Goal: Check status: Check status

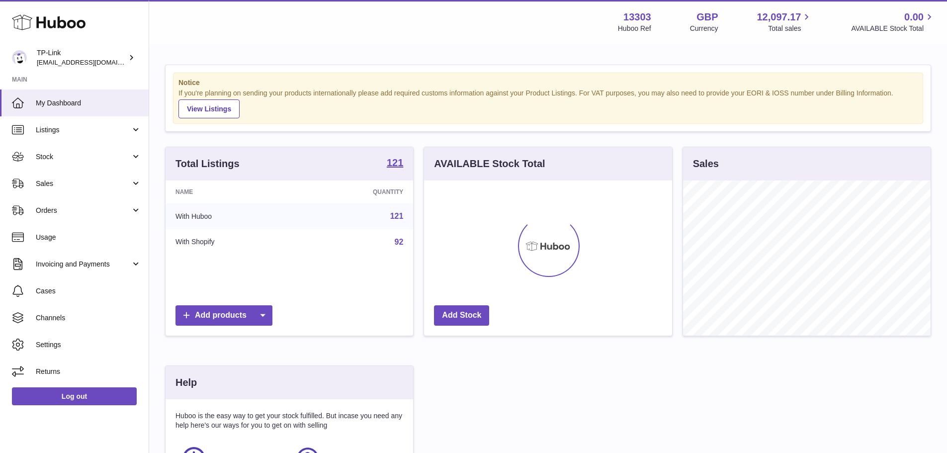
scroll to position [155, 248]
drag, startPoint x: 58, startPoint y: 188, endPoint x: 63, endPoint y: 191, distance: 5.8
click at [58, 188] on span "Sales" at bounding box center [83, 183] width 95 height 9
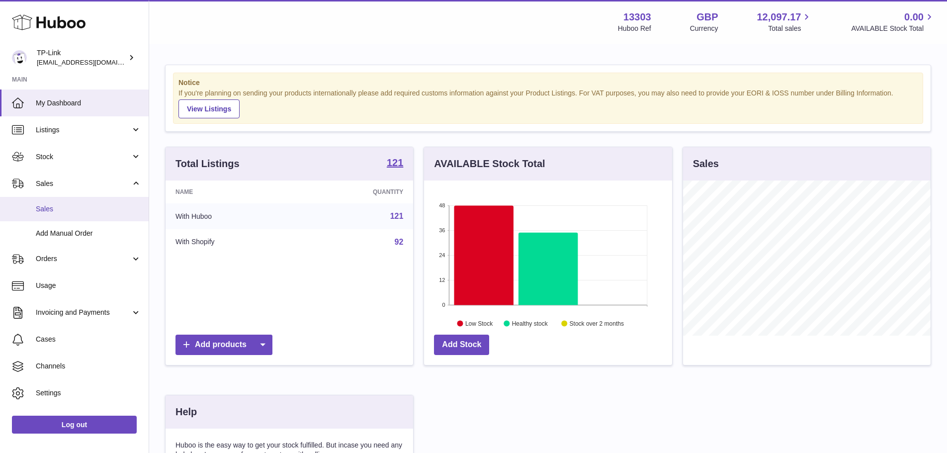
click at [80, 208] on span "Sales" at bounding box center [88, 208] width 105 height 9
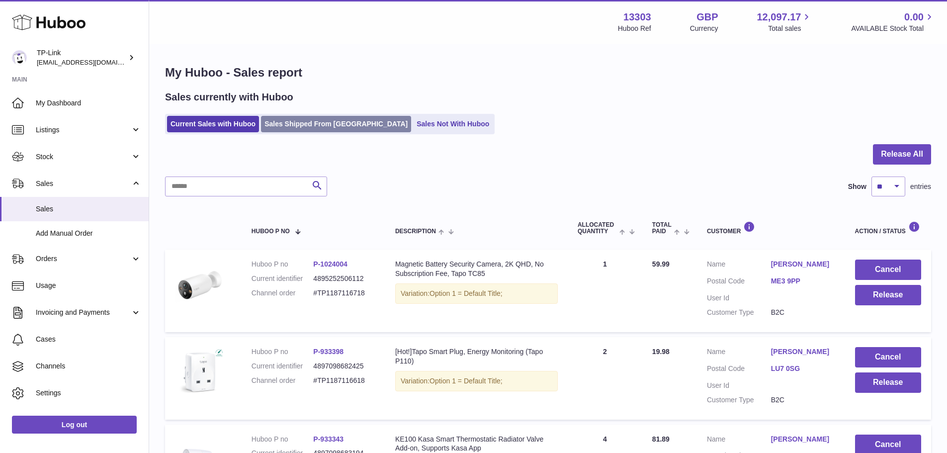
click at [333, 126] on link "Sales Shipped From [GEOGRAPHIC_DATA]" at bounding box center [336, 124] width 150 height 16
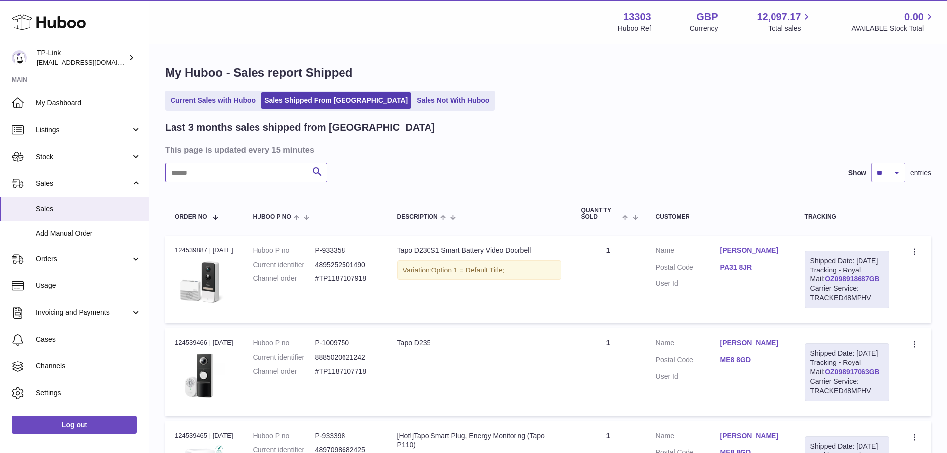
click at [256, 175] on input "text" at bounding box center [246, 173] width 162 height 20
paste input "**********"
type input "**********"
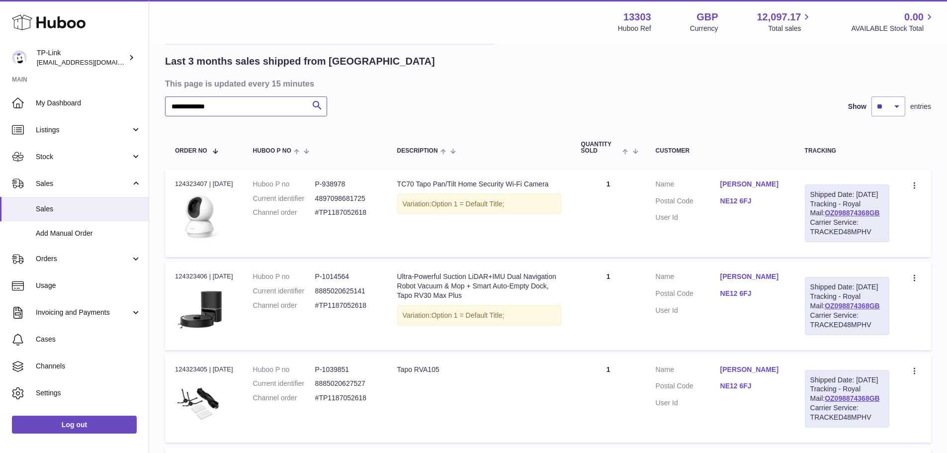
scroll to position [199, 0]
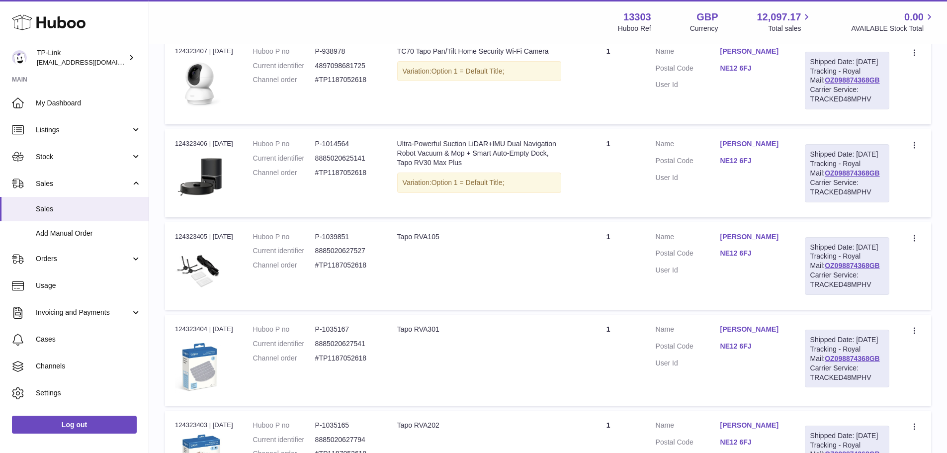
click at [197, 148] on div "Order no 124323406 | 8th Sep" at bounding box center [204, 143] width 58 height 9
copy div "124323406"
